Goal: Task Accomplishment & Management: Manage account settings

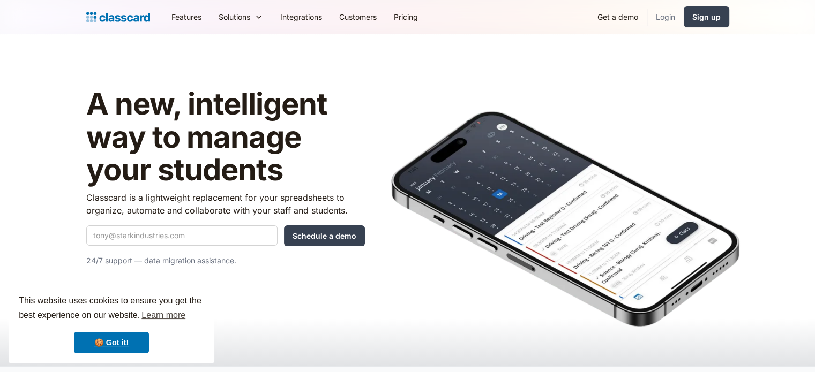
click at [663, 19] on link "Login" at bounding box center [665, 17] width 36 height 24
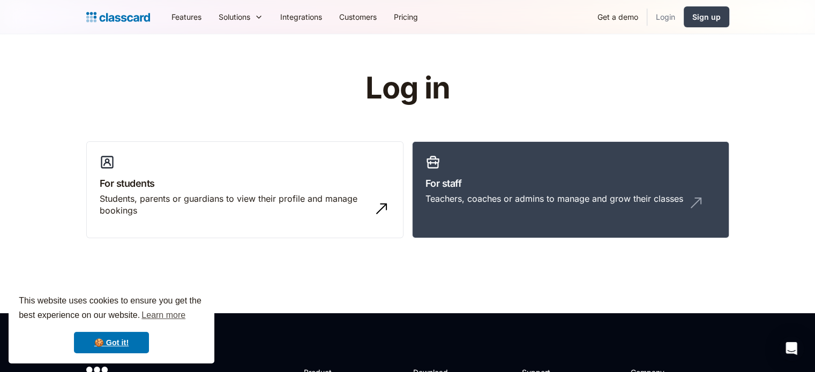
click at [660, 19] on link "Login" at bounding box center [665, 17] width 36 height 24
